Goal: Transaction & Acquisition: Subscribe to service/newsletter

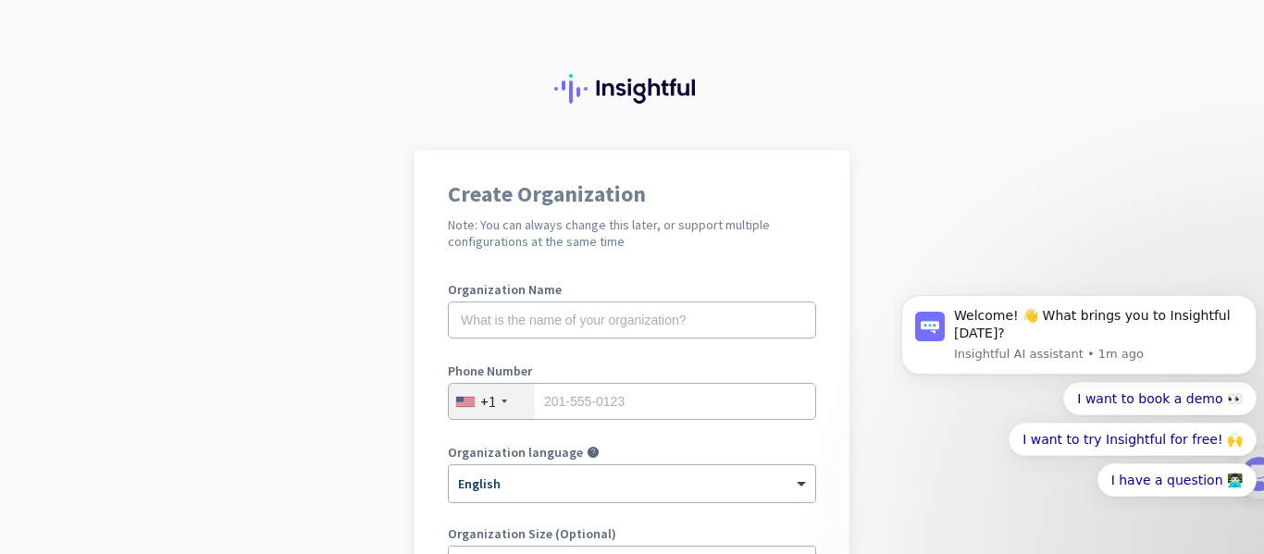
scroll to position [185, 0]
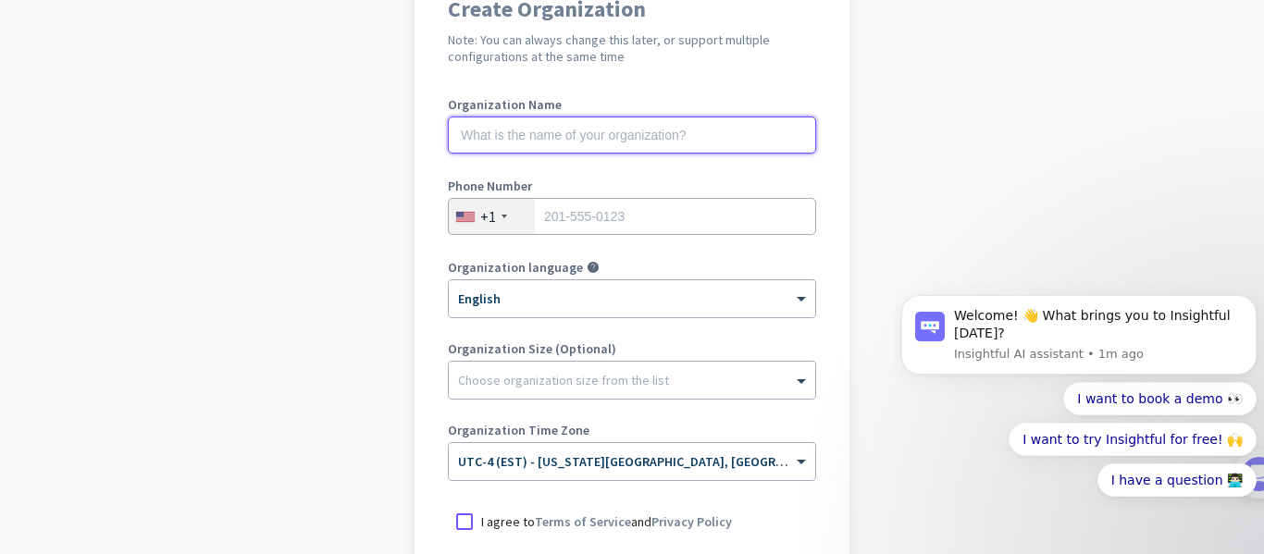
click at [637, 139] on input "text" at bounding box center [632, 135] width 368 height 37
click at [525, 140] on input "Prana Health" at bounding box center [632, 135] width 368 height 37
paste input "h"
click at [502, 137] on input "Prana health" at bounding box center [632, 135] width 368 height 37
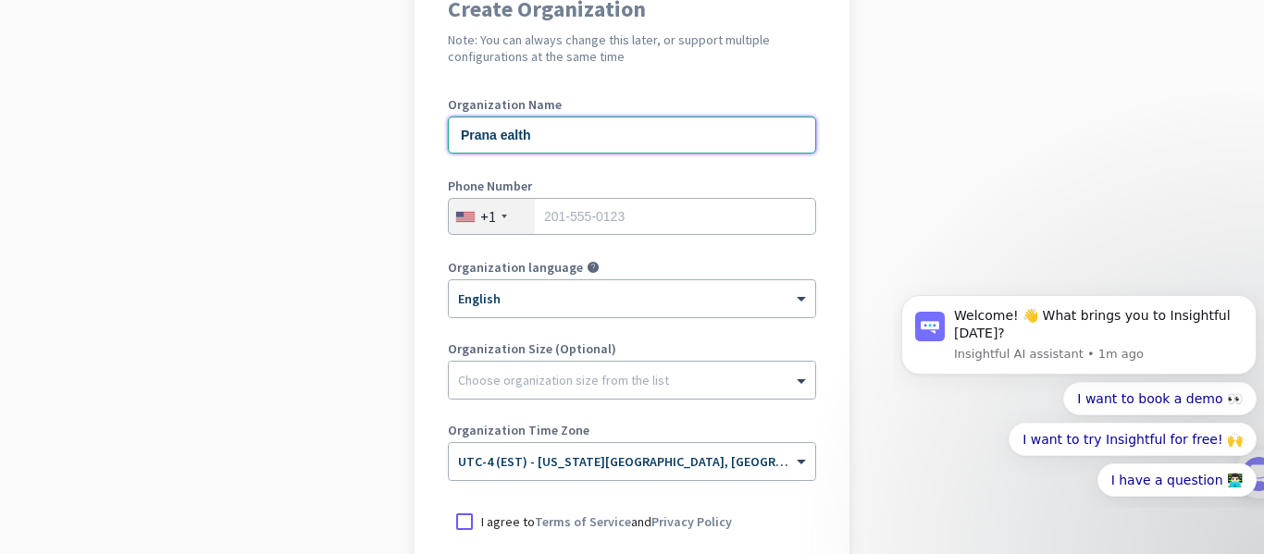
type input "Prana Health"
drag, startPoint x: 704, startPoint y: 149, endPoint x: 696, endPoint y: 168, distance: 21.1
drag, startPoint x: 696, startPoint y: 168, endPoint x: 615, endPoint y: 218, distance: 94.7
click at [616, 218] on input "tel" at bounding box center [632, 216] width 368 height 37
type input "9198979049"
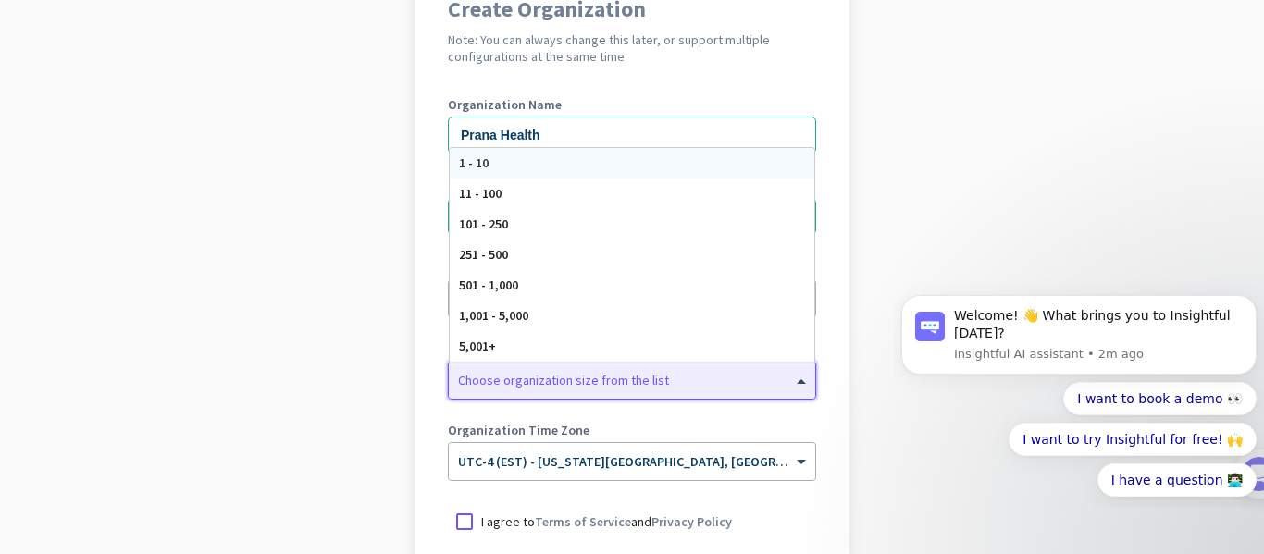
click at [555, 384] on div at bounding box center [632, 375] width 366 height 19
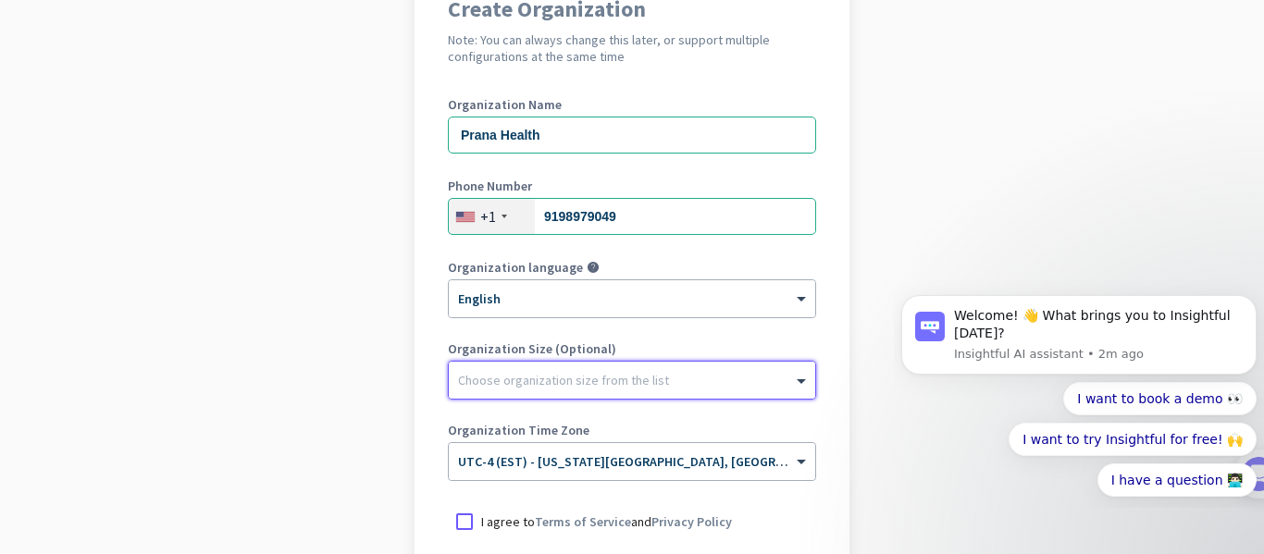
click at [555, 384] on div at bounding box center [632, 375] width 366 height 19
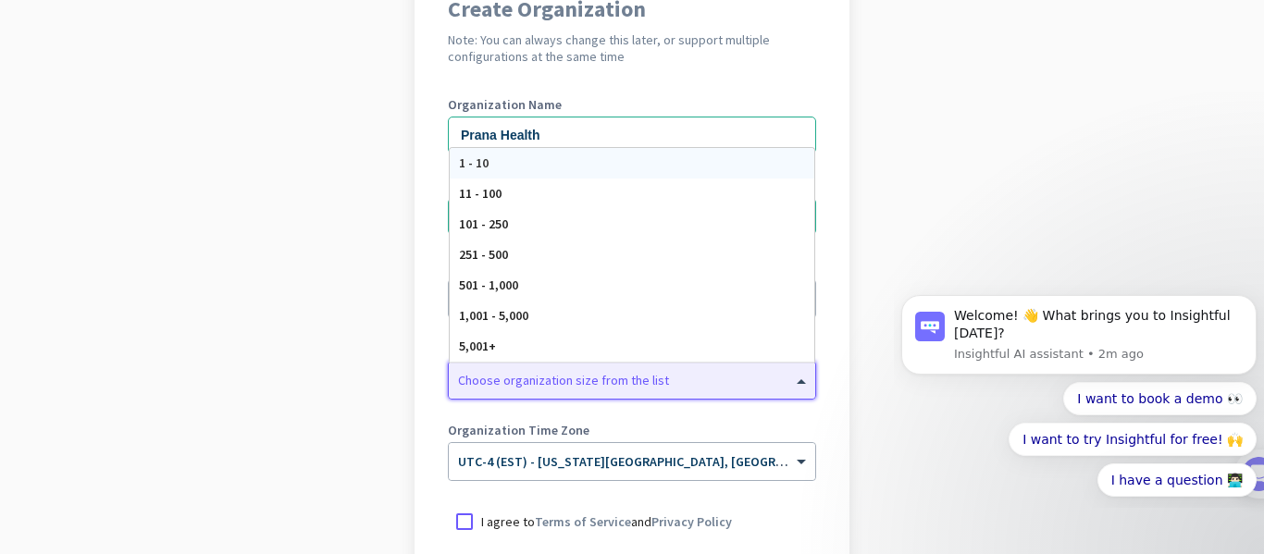
click at [555, 384] on div at bounding box center [632, 375] width 366 height 19
click at [515, 200] on div "11 - 100" at bounding box center [632, 194] width 365 height 31
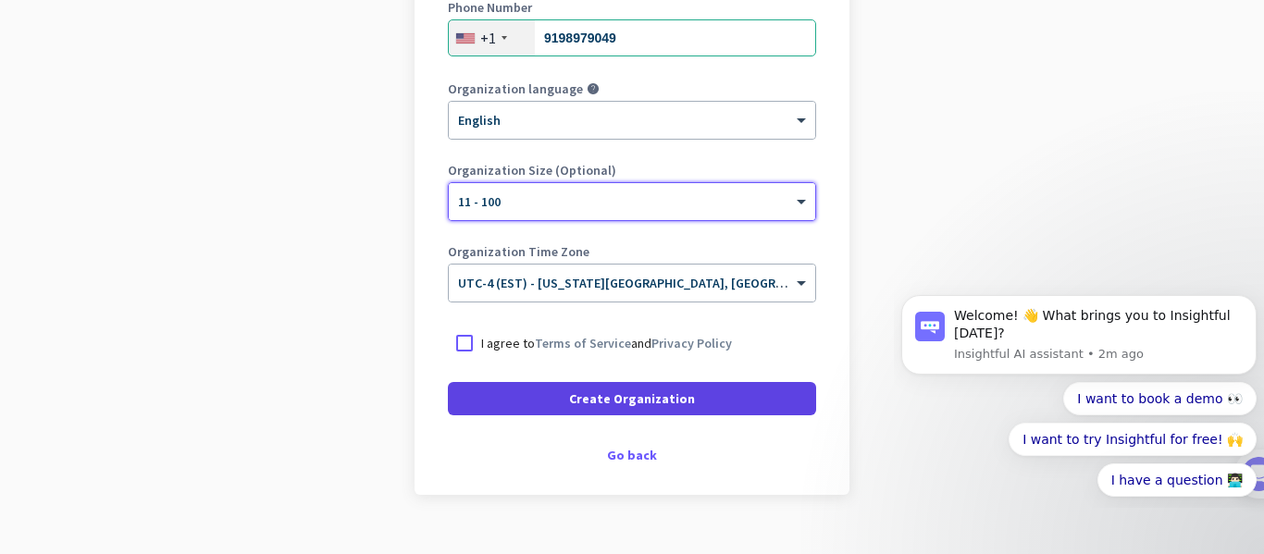
scroll to position [370, 0]
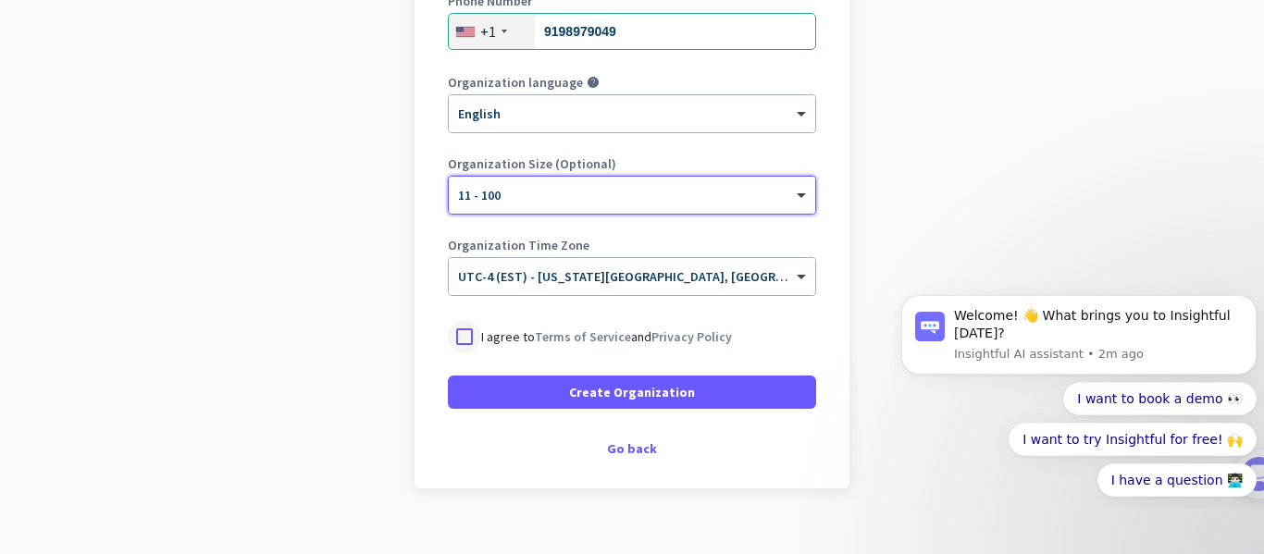
click at [457, 340] on div at bounding box center [464, 336] width 33 height 33
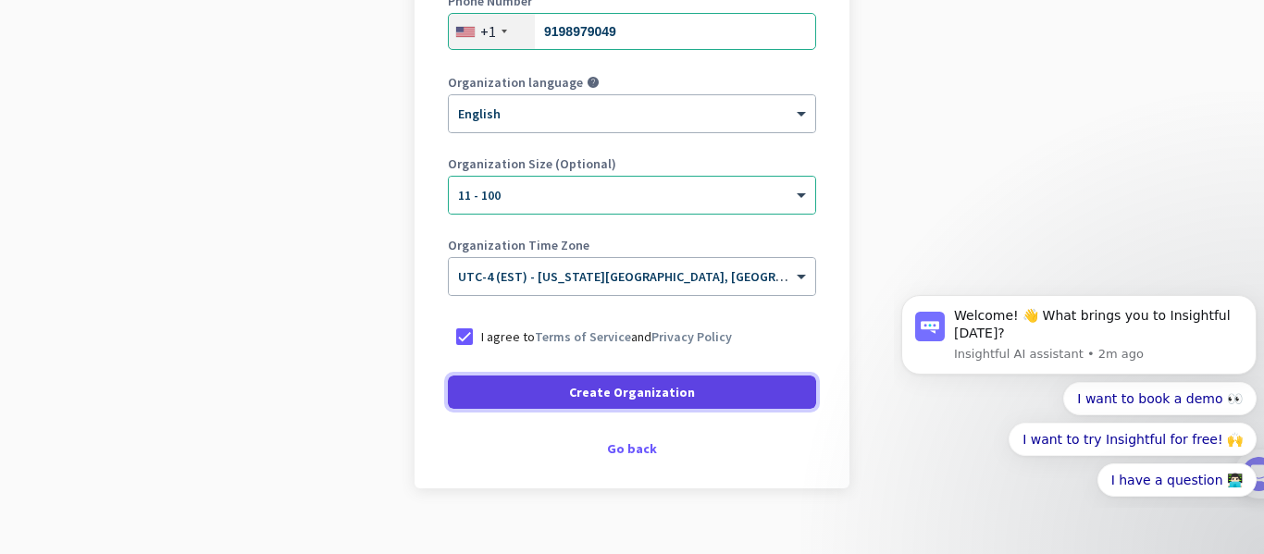
click at [591, 402] on span at bounding box center [632, 392] width 368 height 44
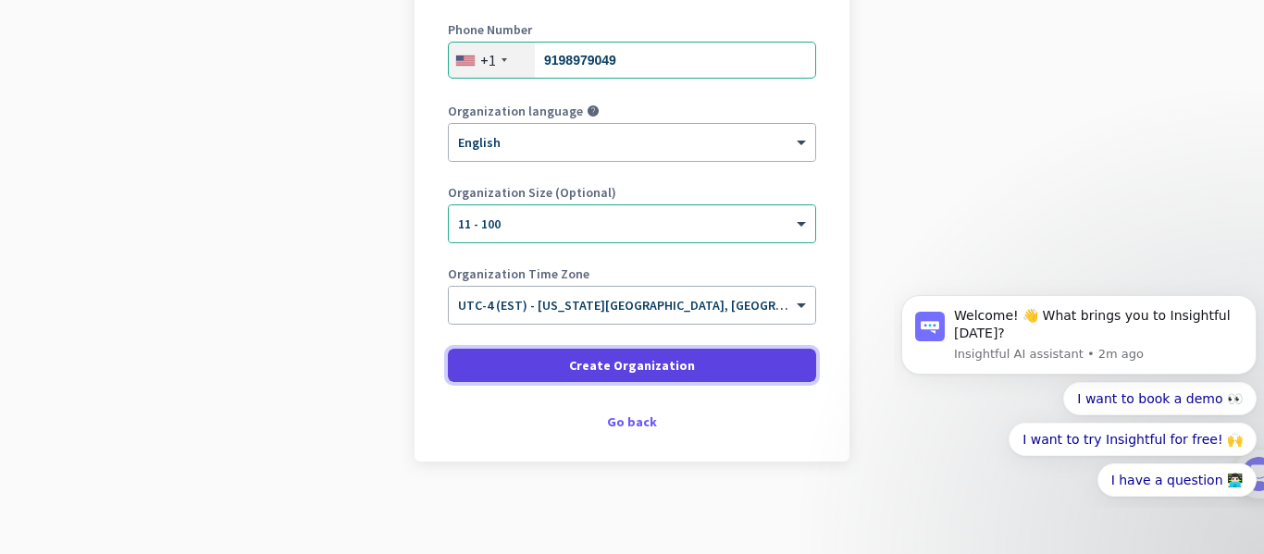
scroll to position [156, 0]
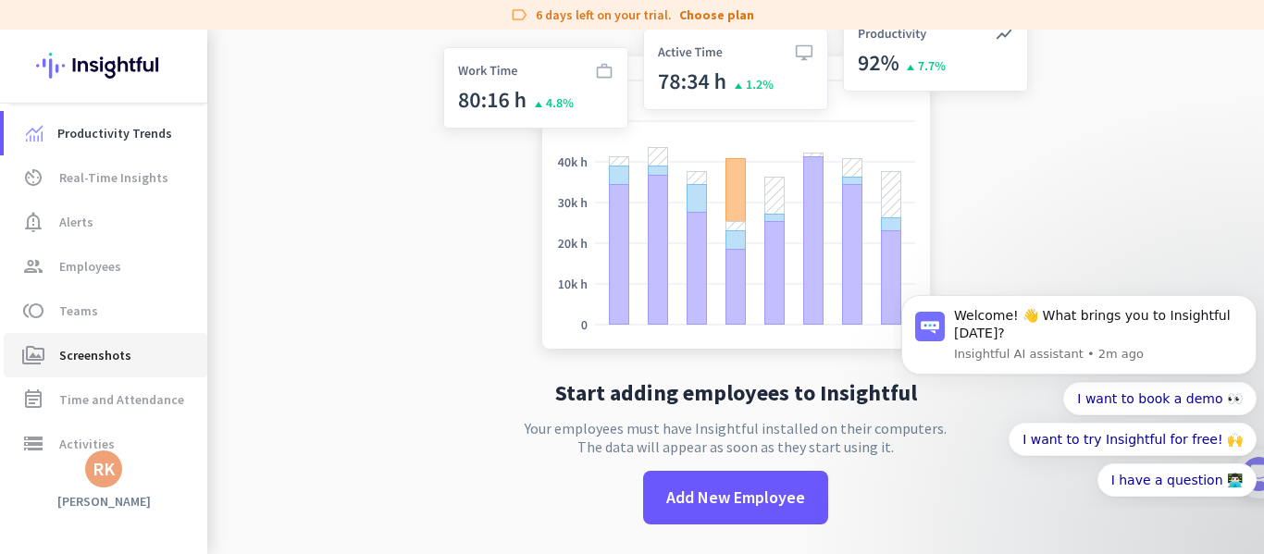
scroll to position [156, 0]
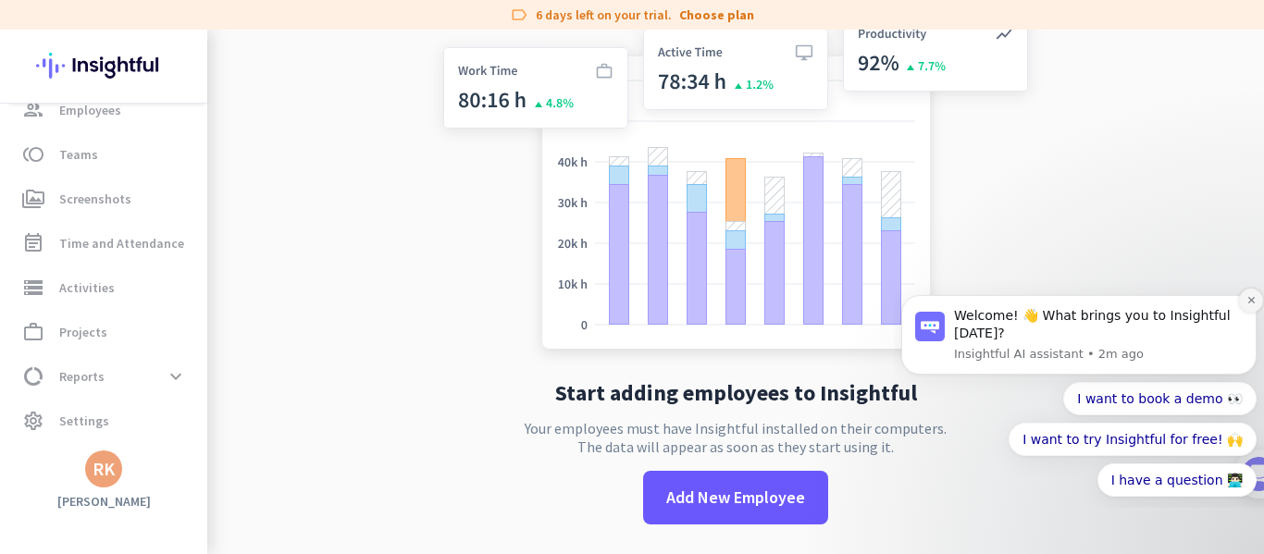
click at [1255, 298] on icon "Dismiss notification" at bounding box center [1251, 300] width 10 height 10
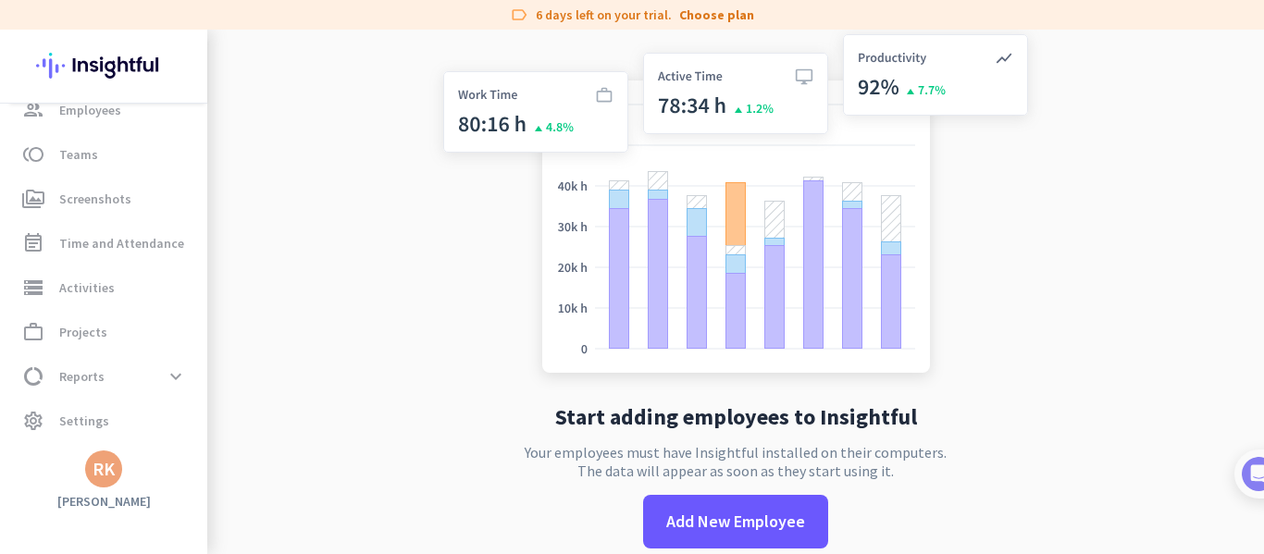
scroll to position [0, 0]
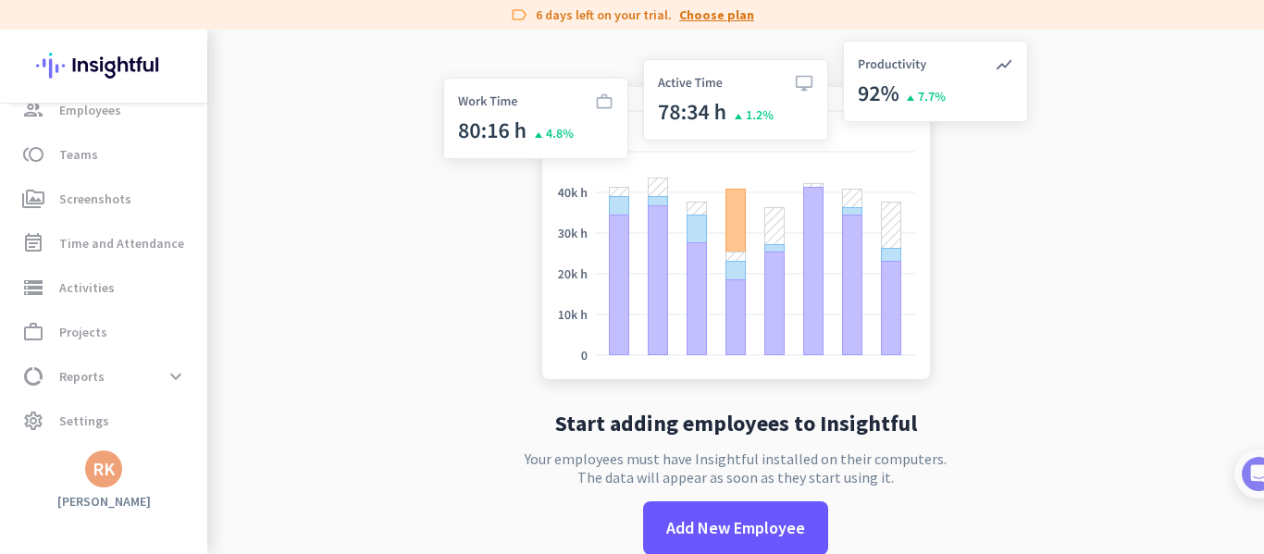
click at [714, 14] on link "Choose plan" at bounding box center [716, 15] width 75 height 19
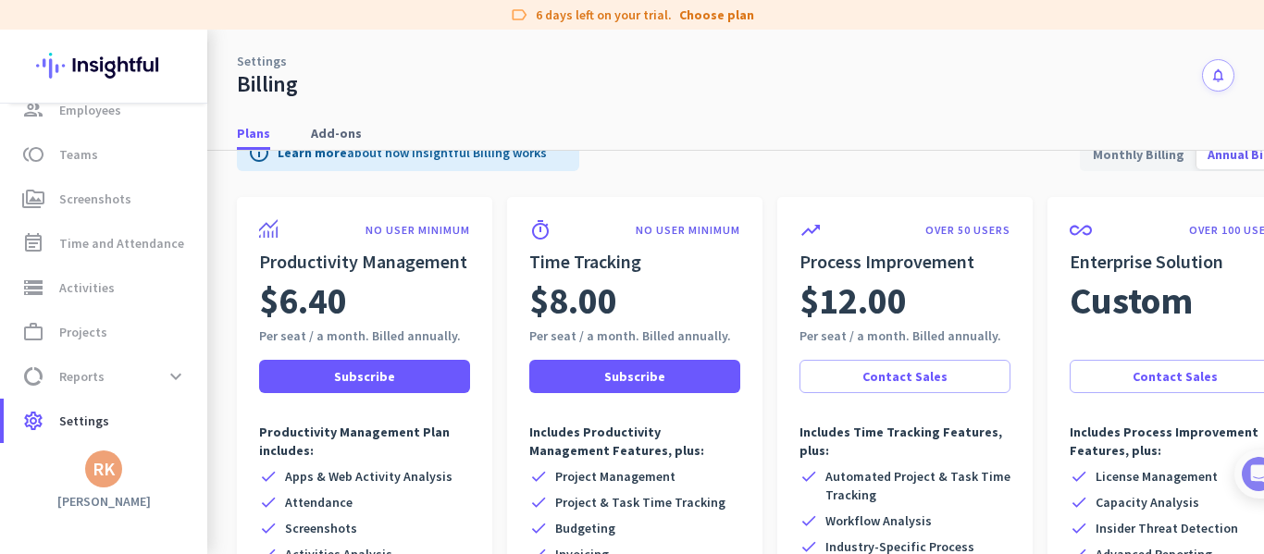
scroll to position [30, 0]
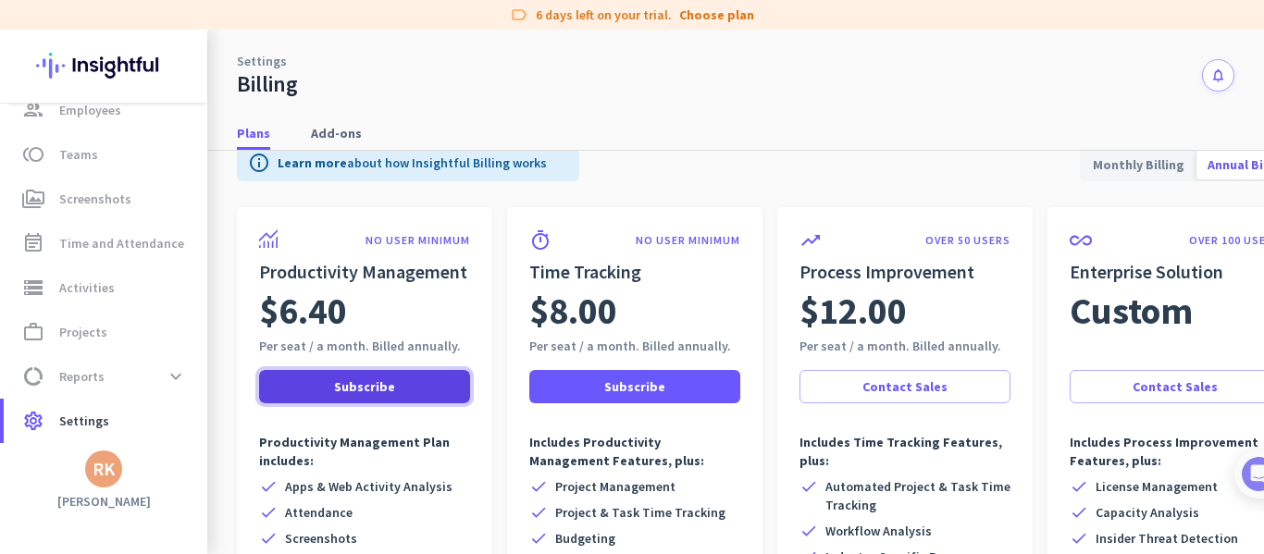
click at [361, 377] on span at bounding box center [364, 387] width 211 height 44
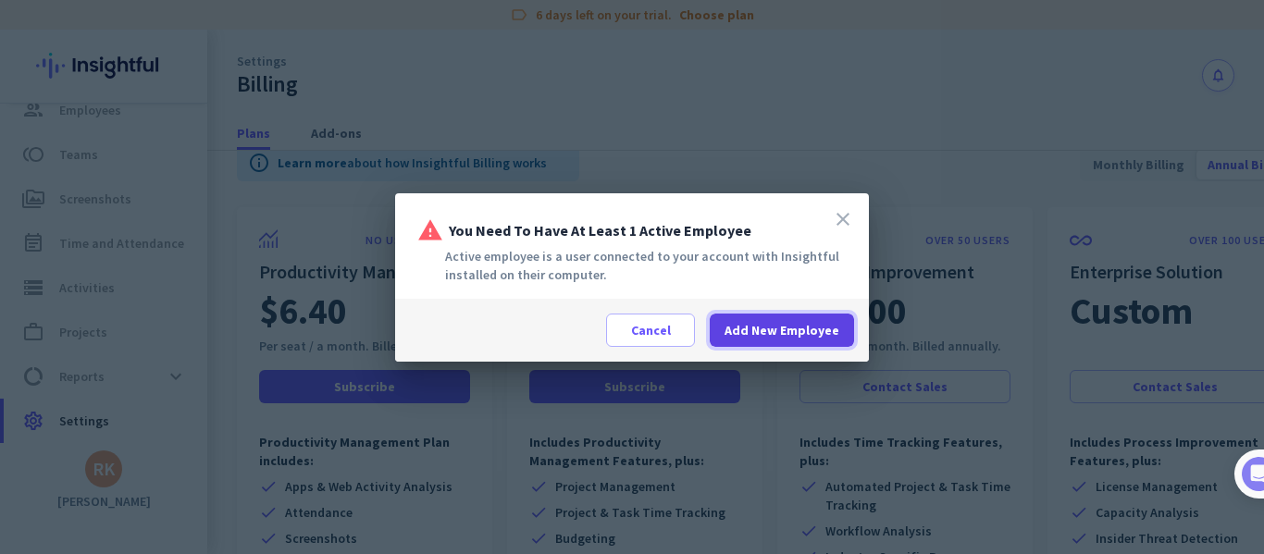
click at [760, 328] on span "Add New Employee" at bounding box center [781, 330] width 115 height 19
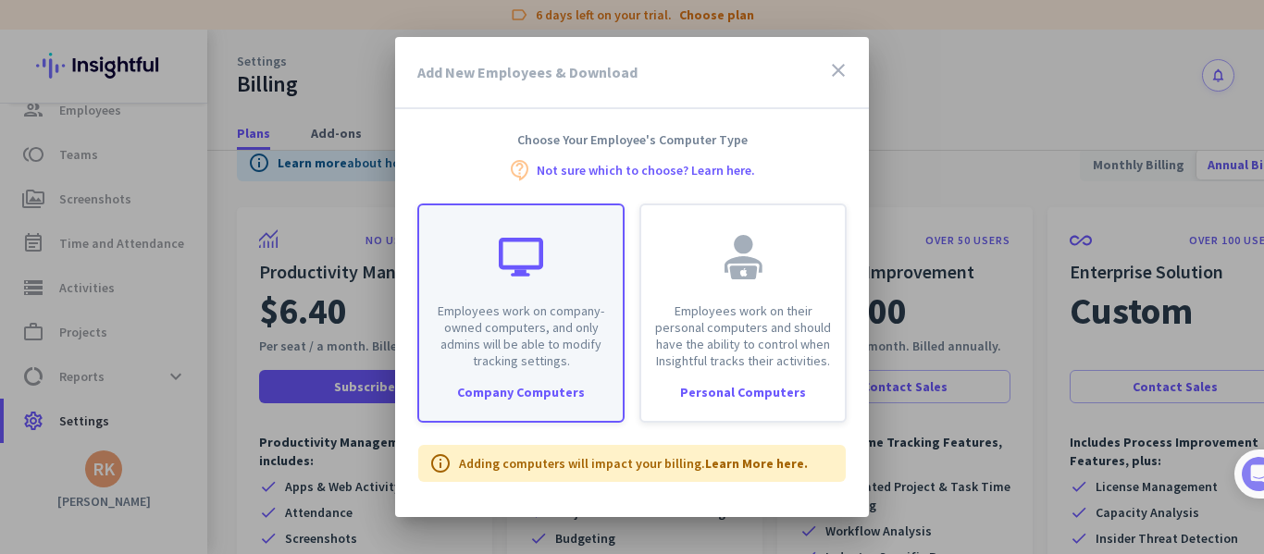
click at [550, 288] on div "Employees work on company-owned computers, and only admins will be able to modi…" at bounding box center [521, 287] width 204 height 164
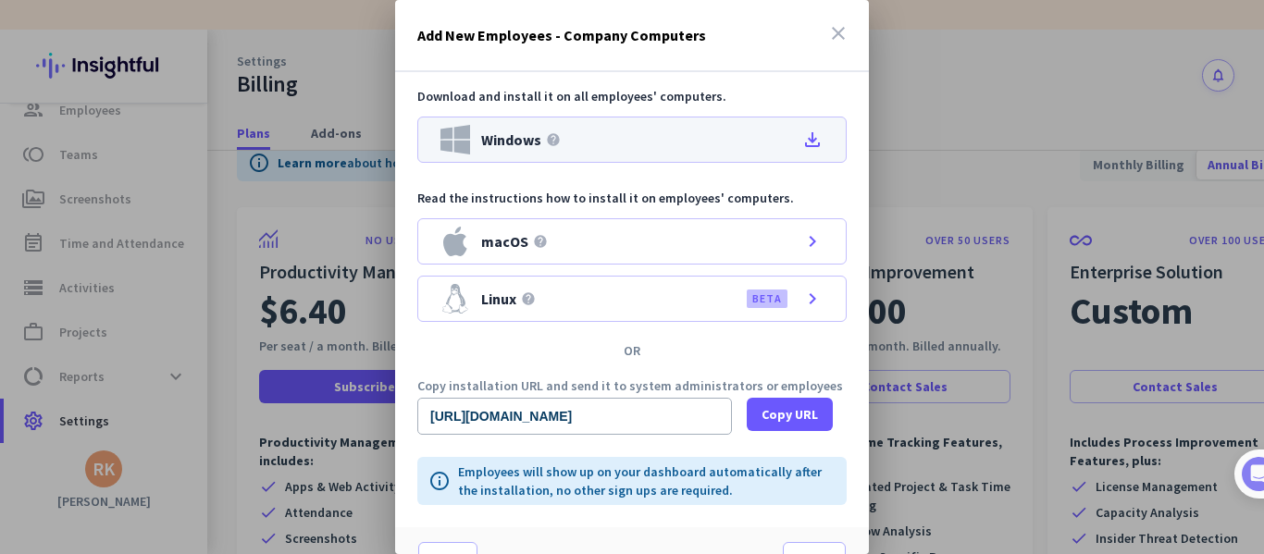
click at [587, 142] on div "Windows help file_download" at bounding box center [631, 140] width 429 height 46
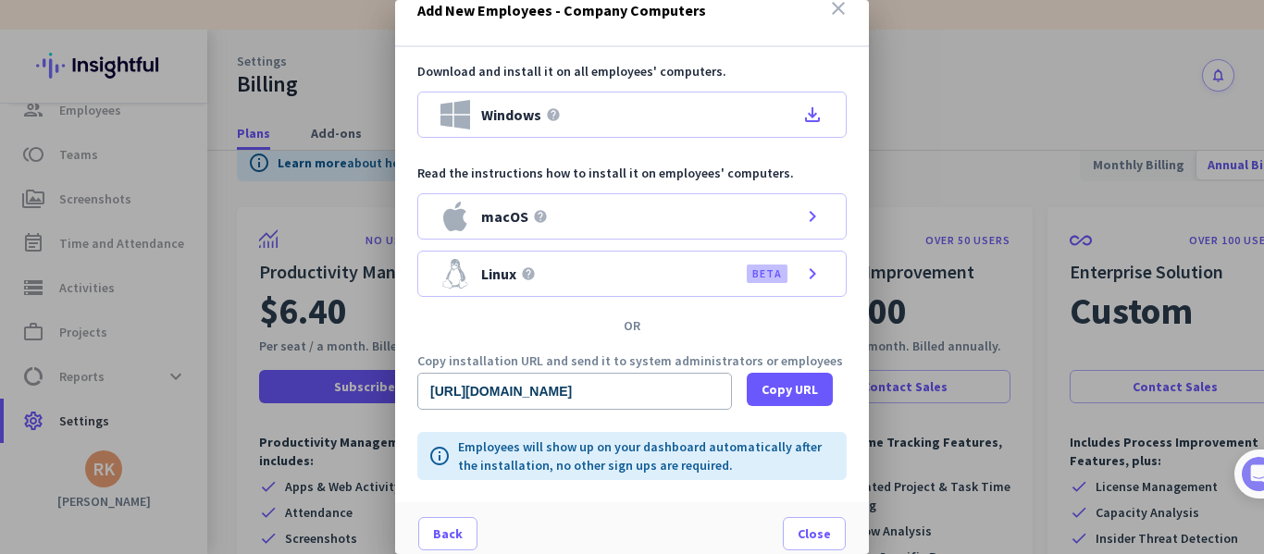
scroll to position [36, 0]
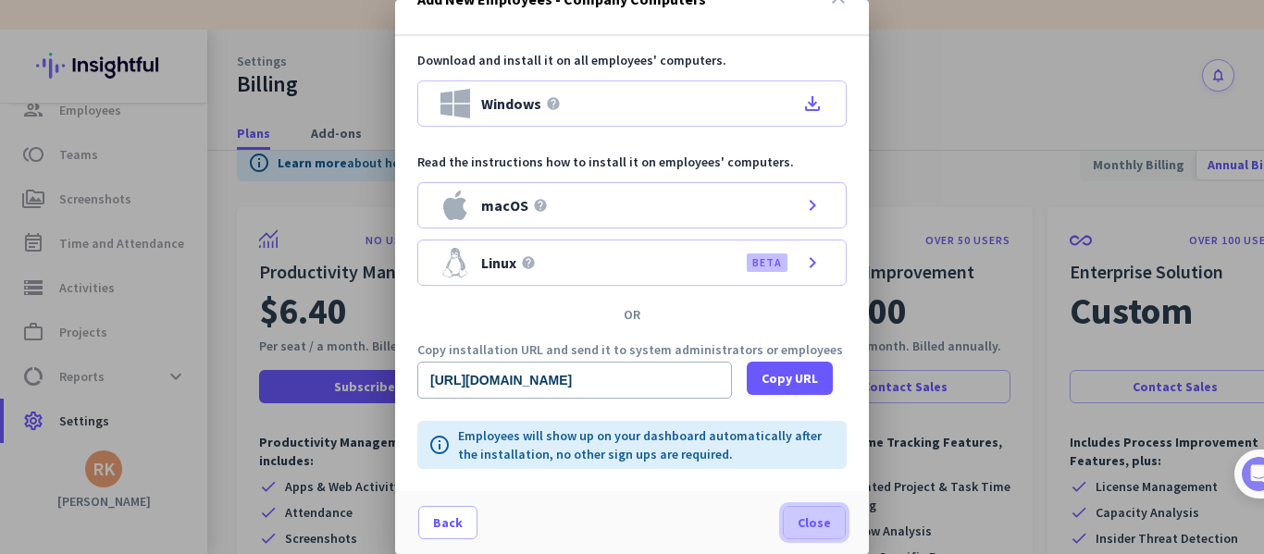
click at [797, 521] on span "Close" at bounding box center [813, 522] width 33 height 19
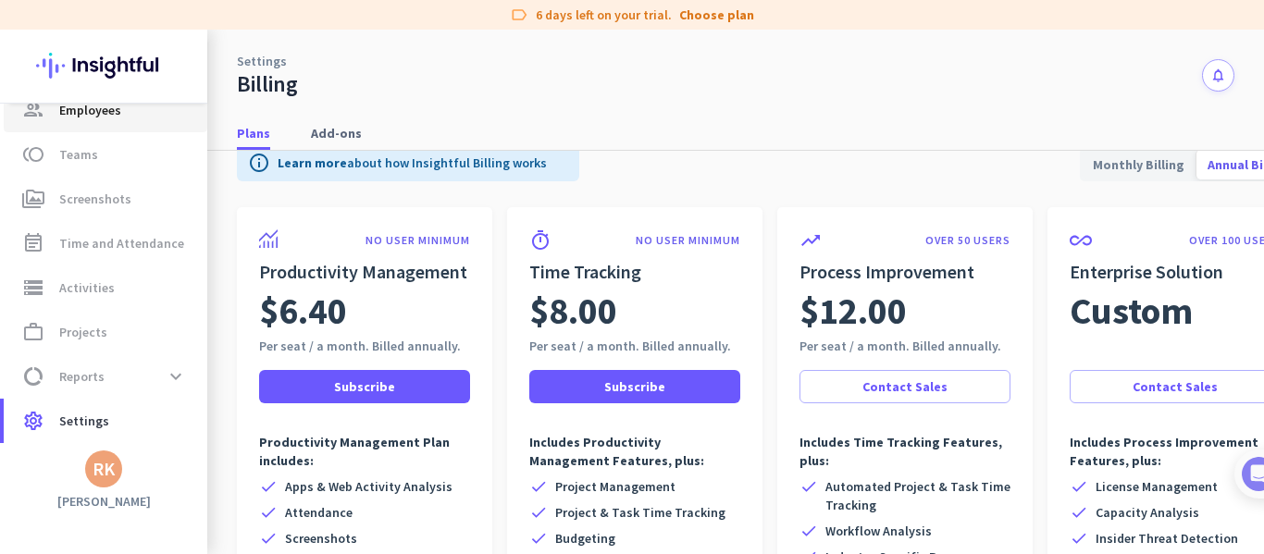
click at [67, 112] on span "Employees" at bounding box center [90, 110] width 62 height 22
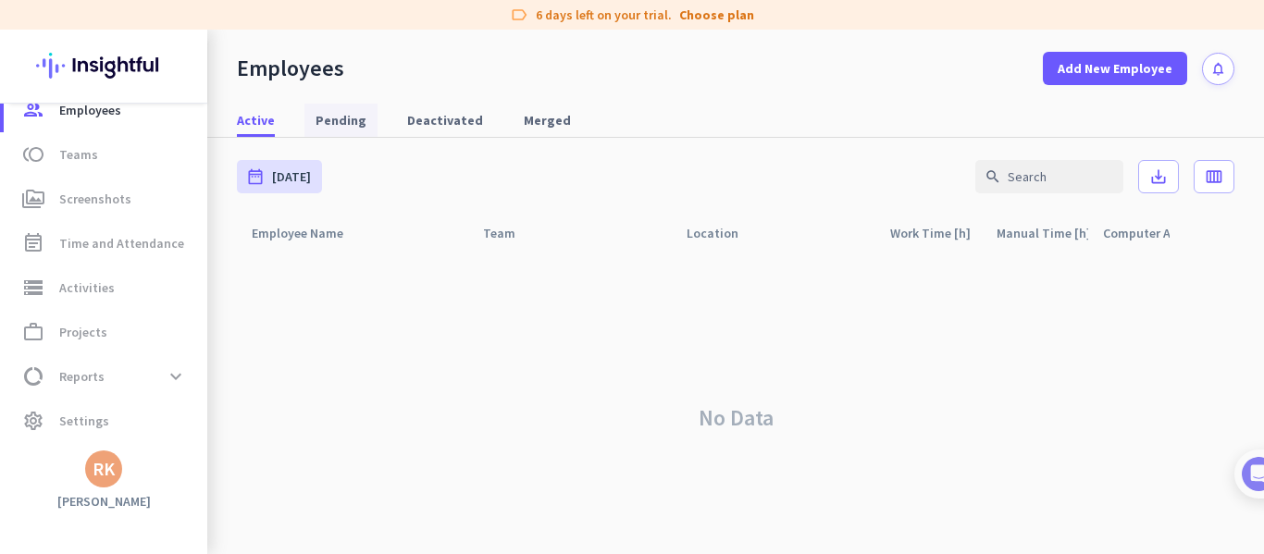
click at [323, 117] on span "Pending" at bounding box center [340, 120] width 51 height 19
click at [426, 122] on span "Deactivated" at bounding box center [445, 120] width 76 height 19
click at [540, 122] on span "Merged" at bounding box center [547, 120] width 47 height 19
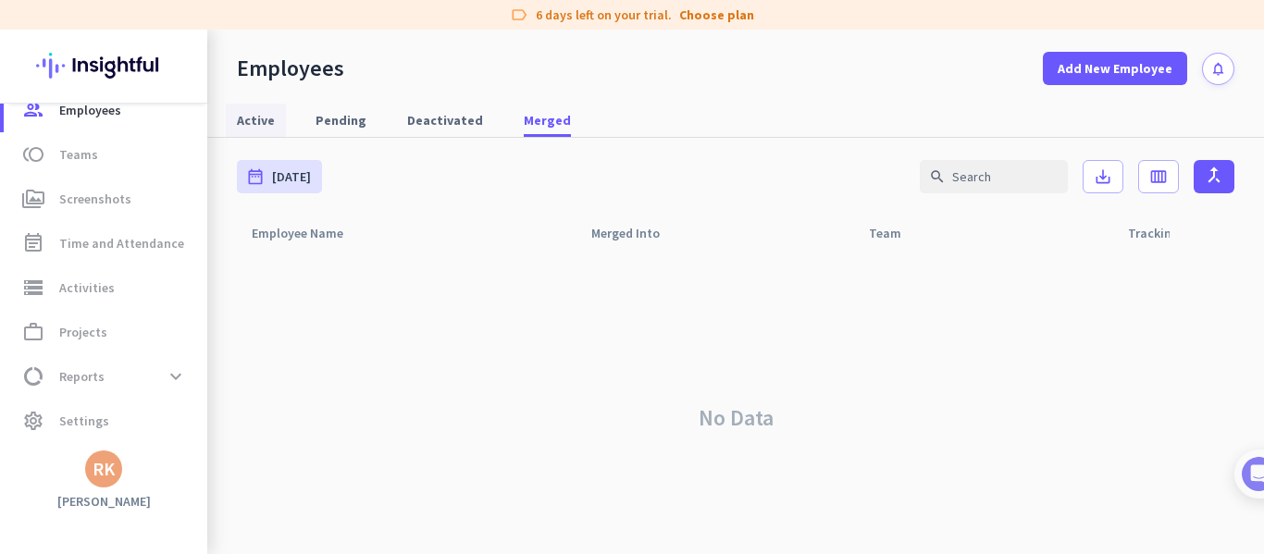
click at [256, 123] on span "Active" at bounding box center [256, 120] width 38 height 19
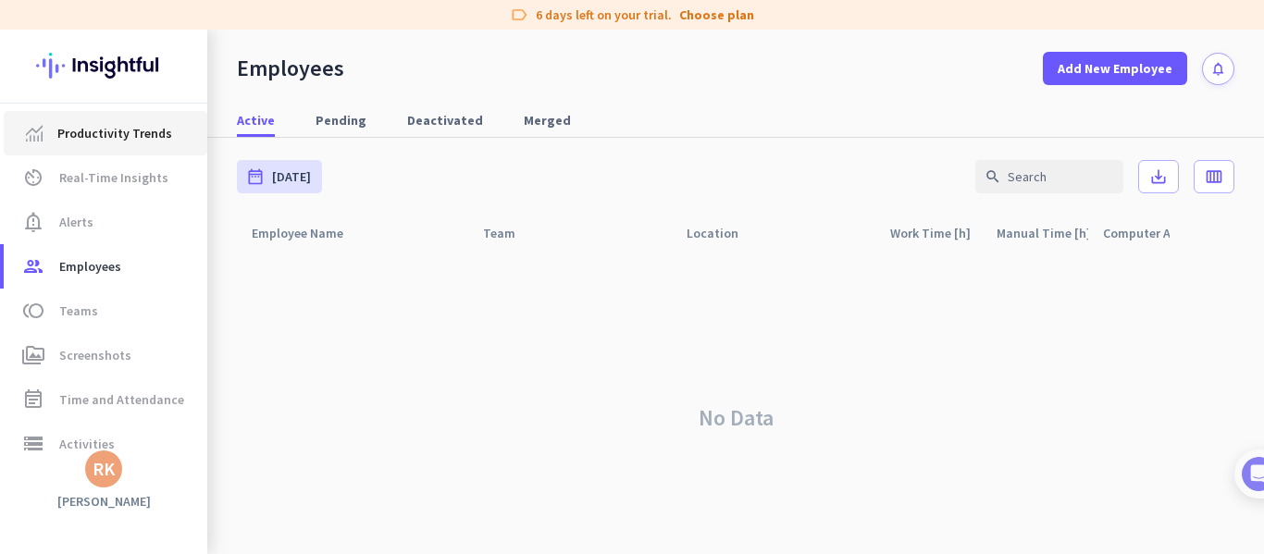
click at [150, 141] on span "Productivity Trends" at bounding box center [114, 133] width 115 height 22
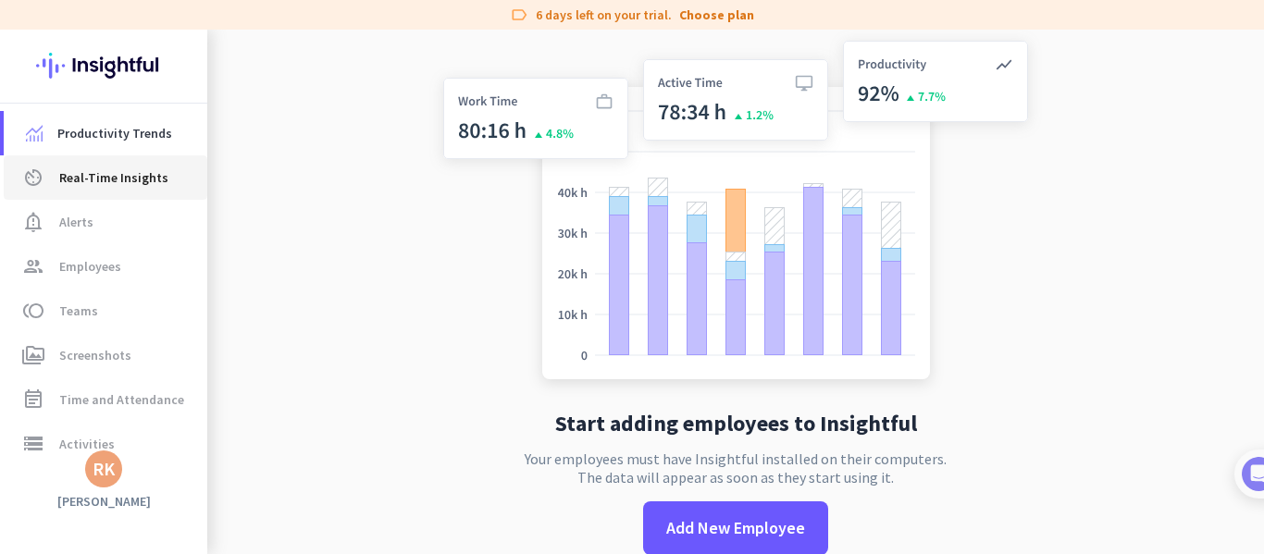
click at [151, 182] on span "Real-Time Insights" at bounding box center [113, 178] width 109 height 22
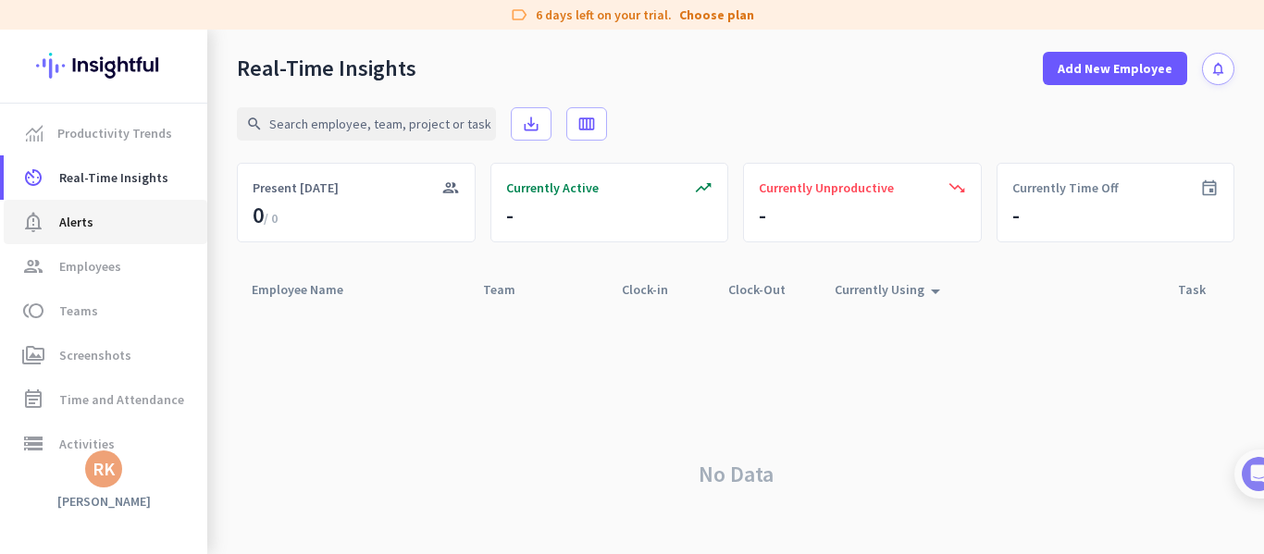
click at [155, 219] on span "notification_important Alerts" at bounding box center [106, 222] width 174 height 22
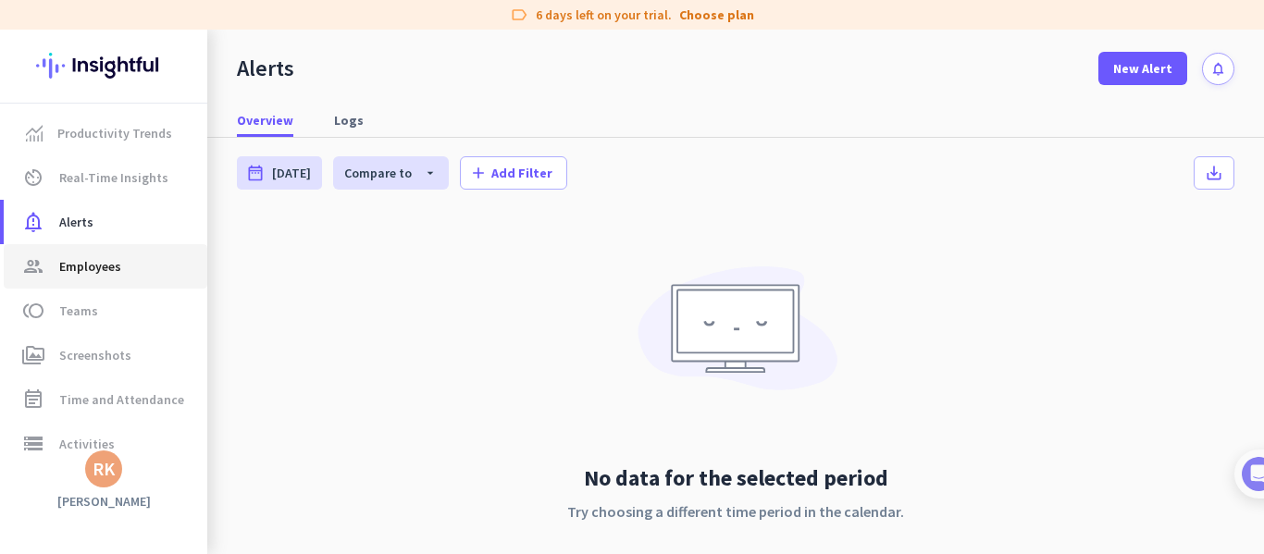
click at [166, 278] on link "group Employees" at bounding box center [106, 266] width 204 height 44
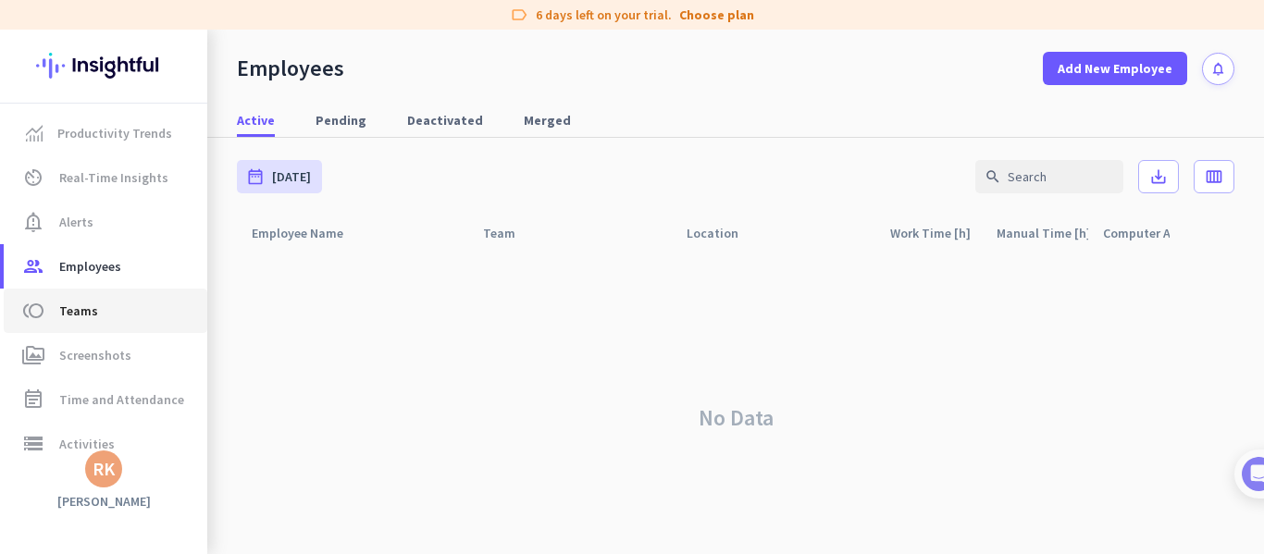
click at [151, 320] on span "toll Teams" at bounding box center [106, 311] width 174 height 22
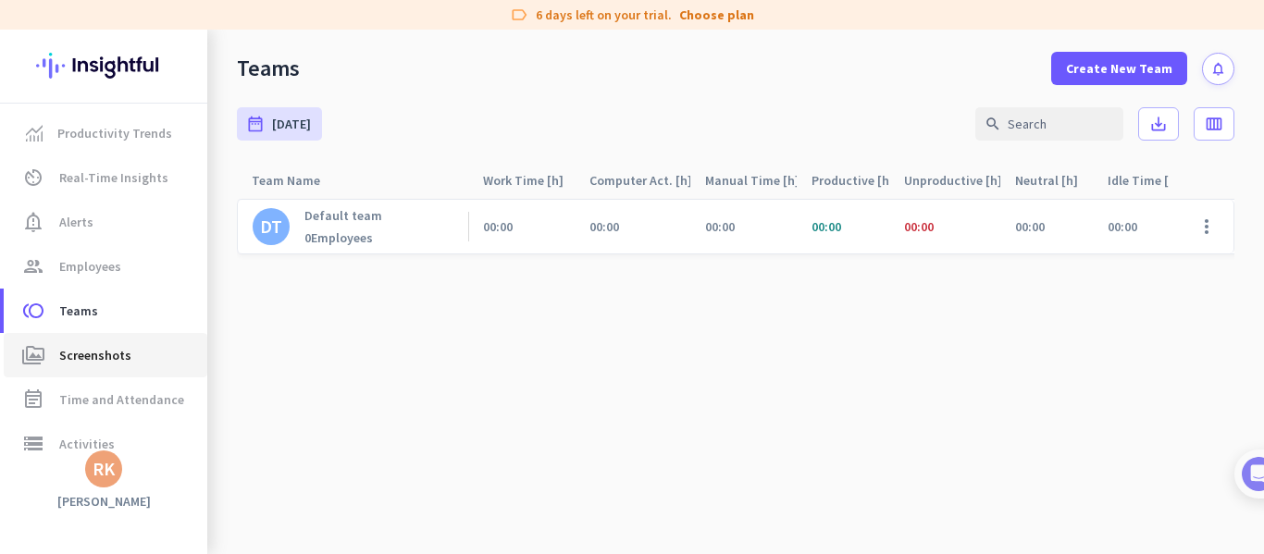
click at [106, 360] on span "Screenshots" at bounding box center [95, 355] width 72 height 22
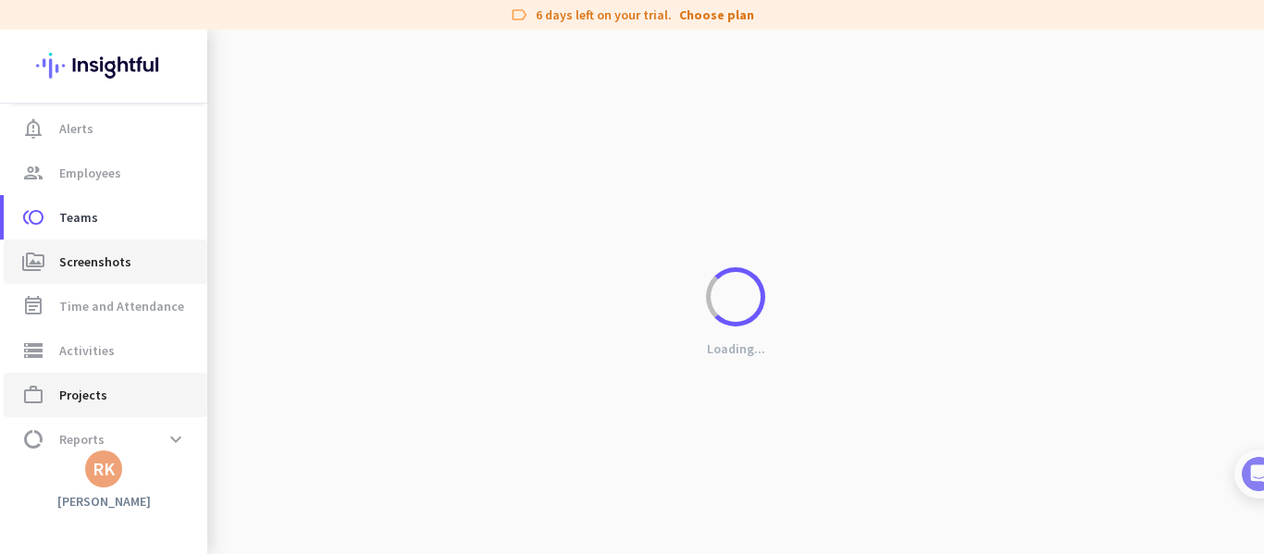
scroll to position [156, 0]
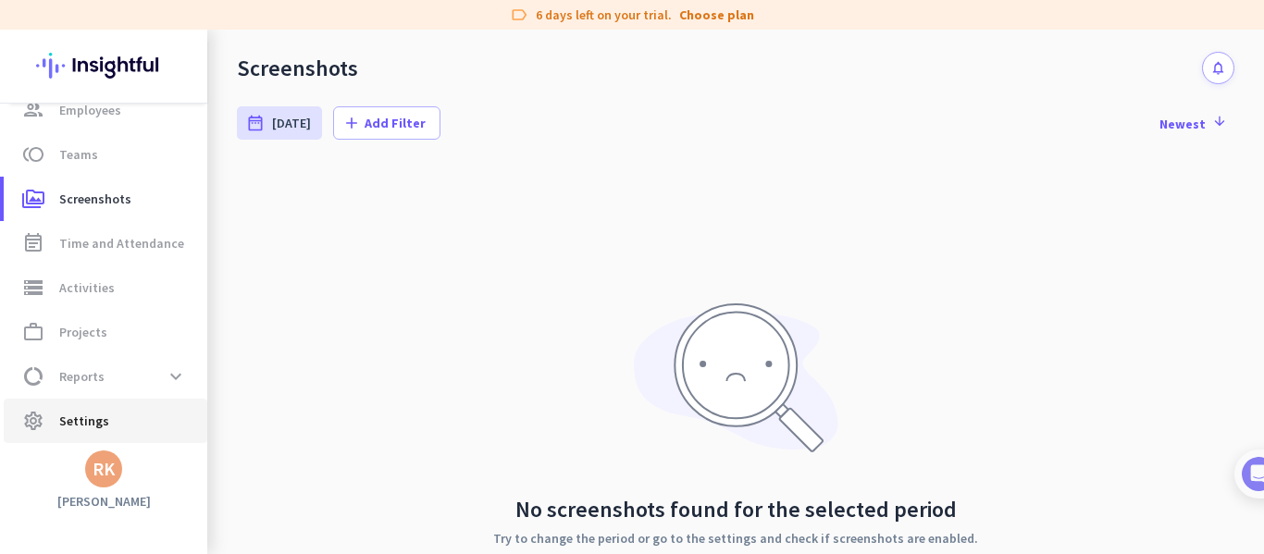
click at [102, 416] on span "Settings" at bounding box center [84, 421] width 50 height 22
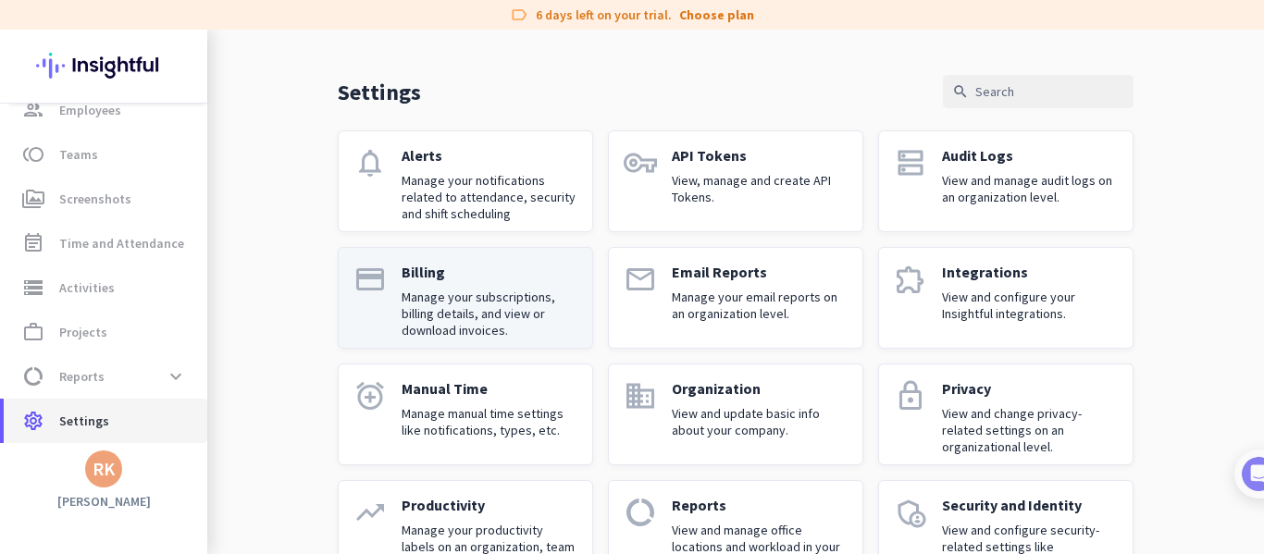
scroll to position [32, 0]
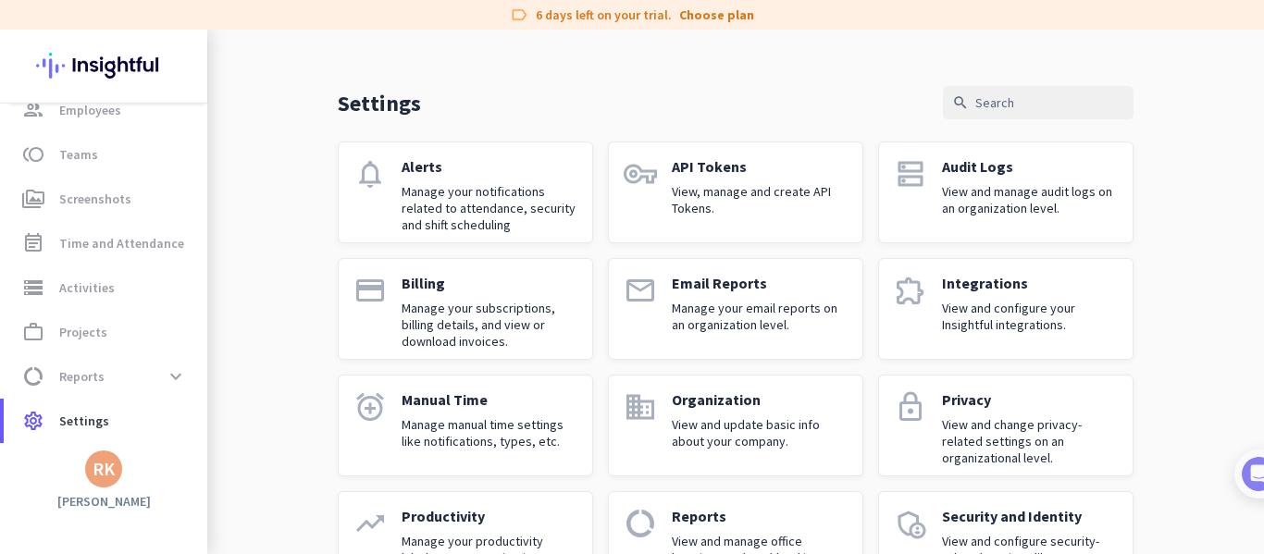
click at [480, 306] on p "Manage your subscriptions, billing details, and view or download invoices." at bounding box center [490, 325] width 176 height 50
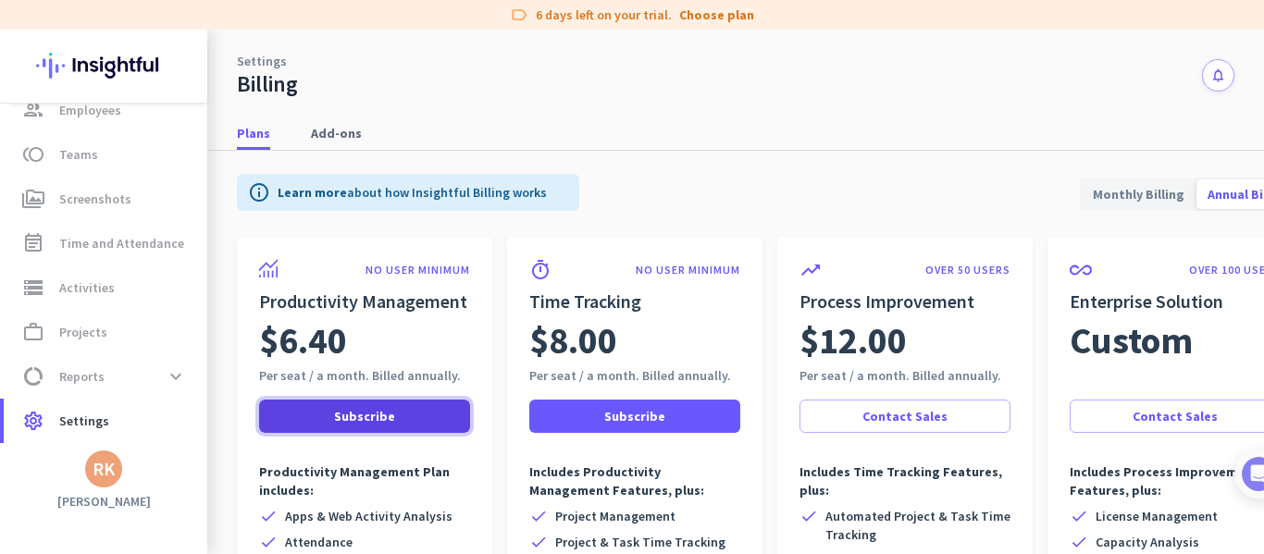
click at [371, 412] on span "Subscribe" at bounding box center [364, 416] width 61 height 19
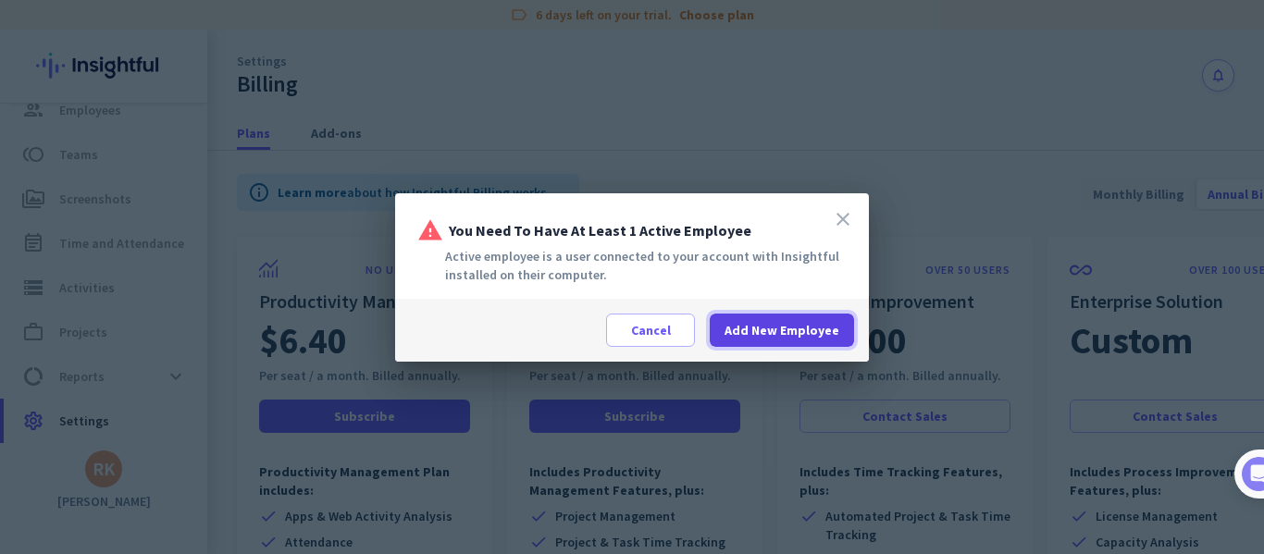
click at [748, 340] on span at bounding box center [782, 330] width 144 height 44
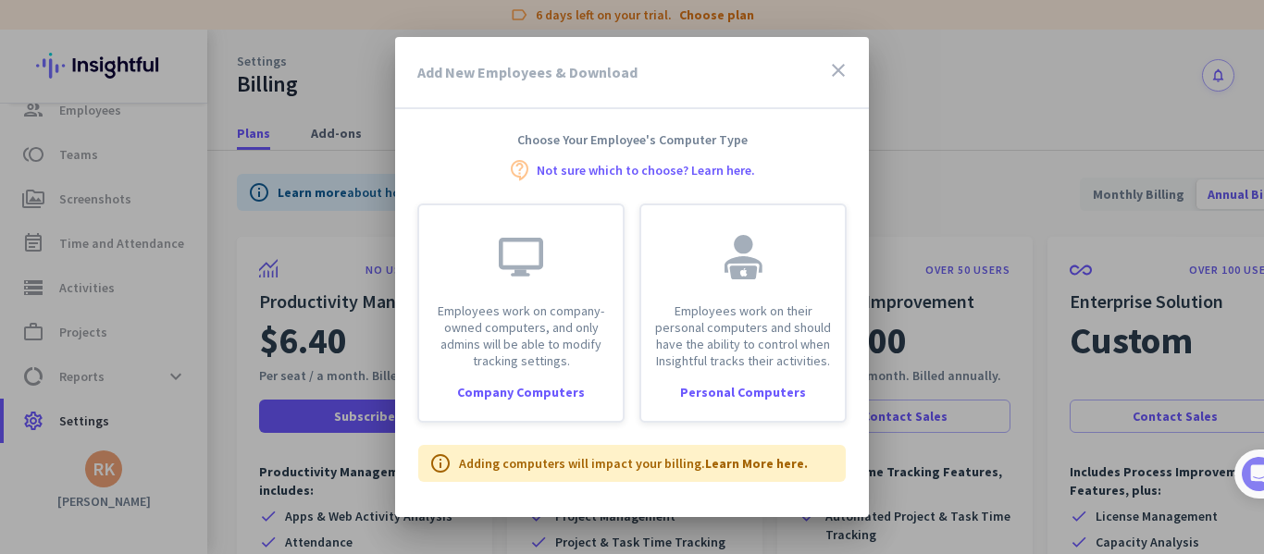
click at [643, 169] on link "Not sure which to choose? Learn here." at bounding box center [646, 170] width 218 height 13
click at [840, 68] on icon "close" at bounding box center [838, 70] width 22 height 22
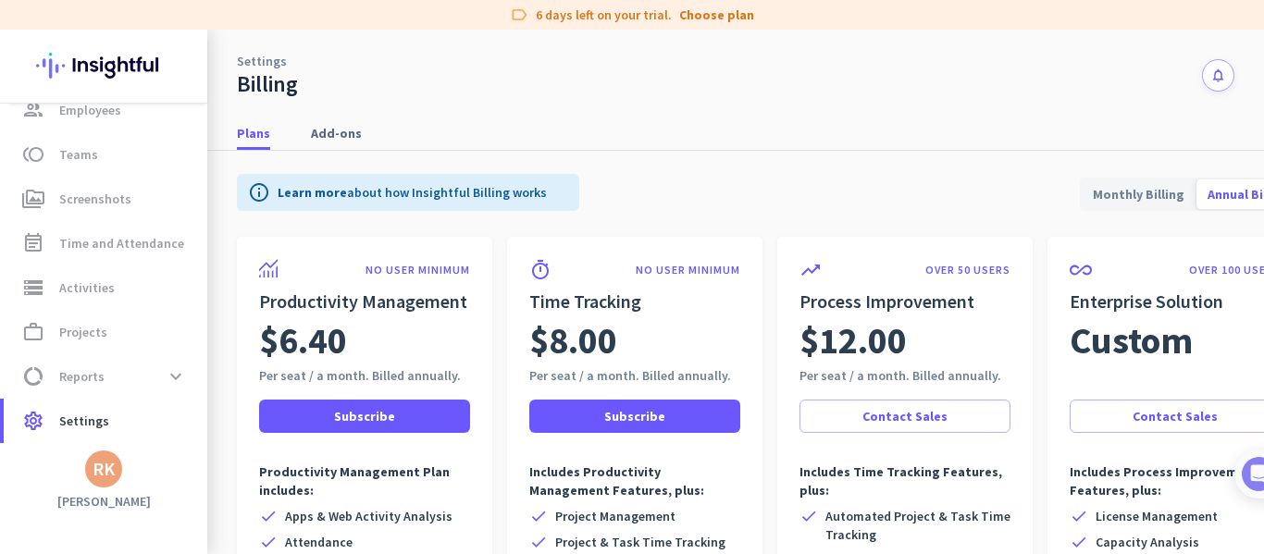
click at [99, 470] on div "RK" at bounding box center [104, 469] width 22 height 19
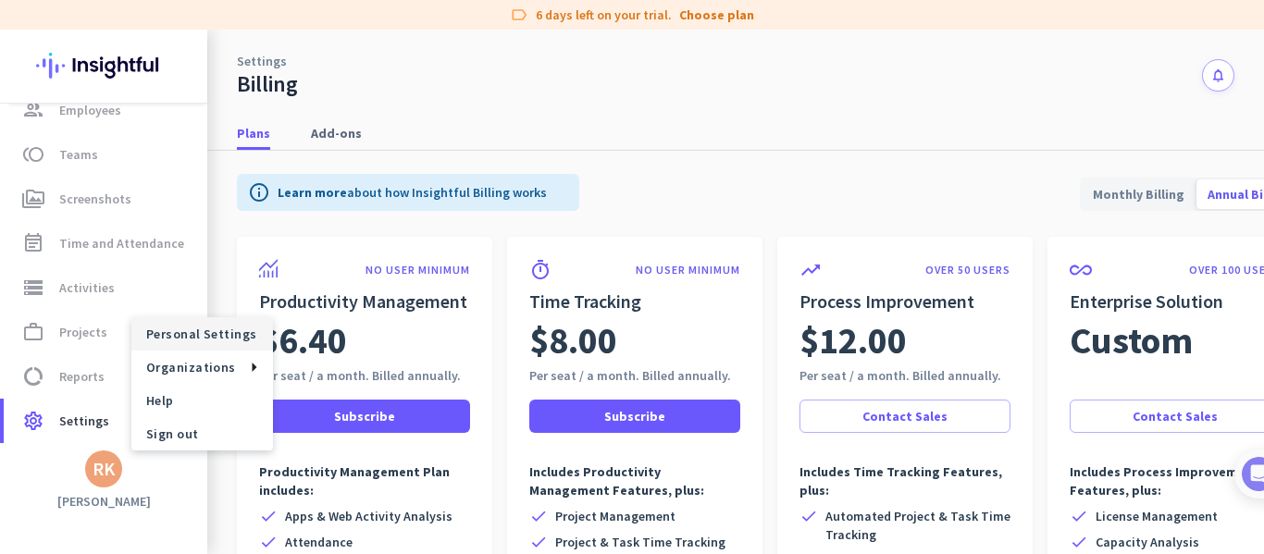
click at [224, 326] on span "Personal Settings" at bounding box center [202, 334] width 112 height 17
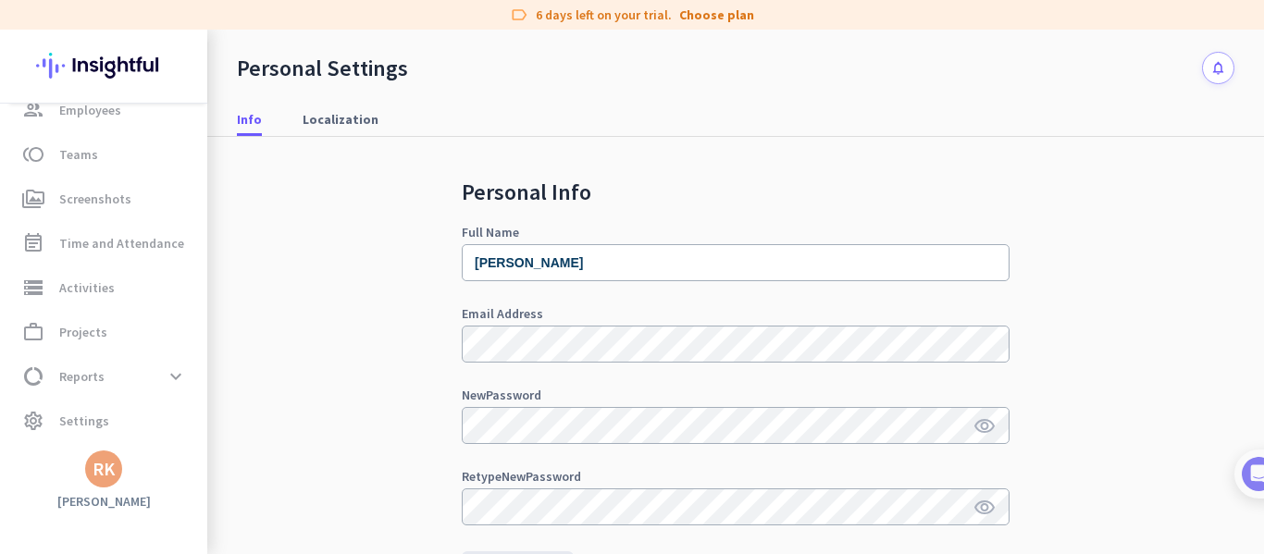
scroll to position [454, 0]
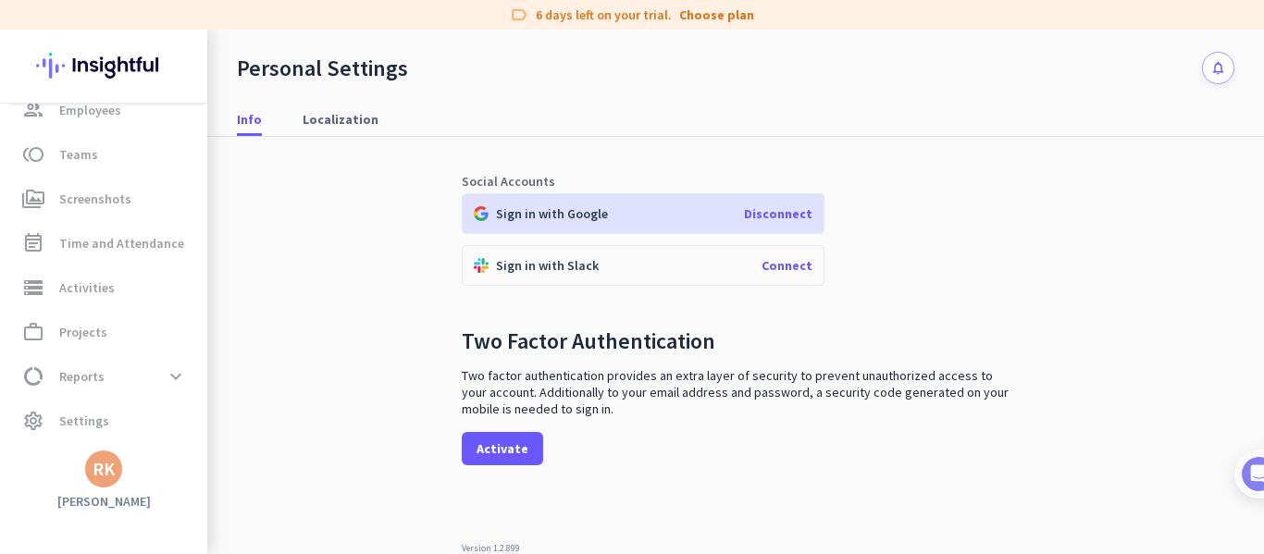
click at [88, 462] on div "RK" at bounding box center [103, 469] width 37 height 37
click at [216, 433] on span "Sign out" at bounding box center [202, 434] width 112 height 17
